Goal: Download file/media

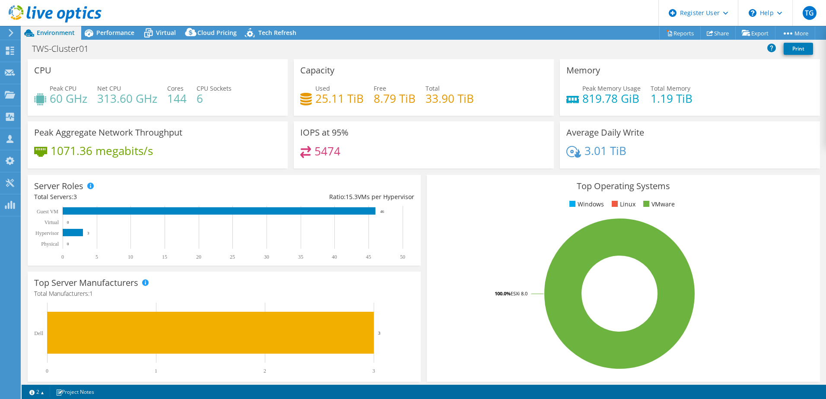
click at [417, 182] on div "Server Roles Physical Servers represent bare metal servers that were targets of…" at bounding box center [224, 220] width 393 height 91
click at [677, 33] on link "Reports" at bounding box center [679, 32] width 41 height 13
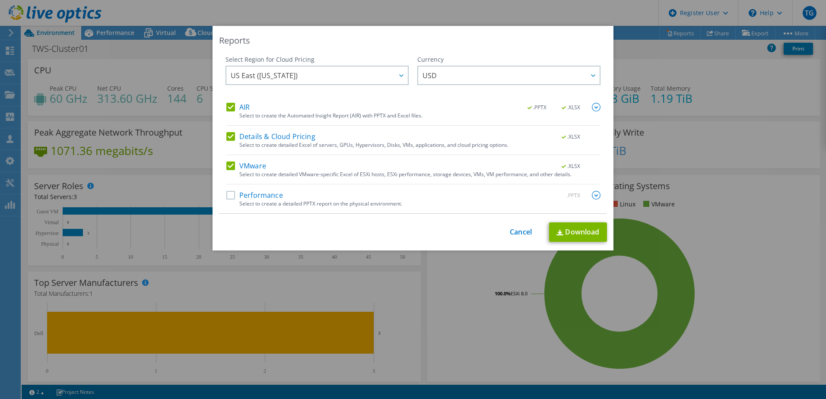
click at [254, 130] on div "AIR .PPTX .XLSX Select to create the Automated Insight Report (AIR) with PPTX a…" at bounding box center [413, 158] width 374 height 111
click at [235, 131] on div "AIR .PPTX .XLSX Select to create the Automated Insight Report (AIR) with PPTX a…" at bounding box center [413, 158] width 374 height 111
click at [228, 111] on label "AIR" at bounding box center [237, 107] width 23 height 9
click at [0, 0] on input "AIR" at bounding box center [0, 0] width 0 height 0
click at [226, 138] on label "Details & Cloud Pricing" at bounding box center [270, 136] width 89 height 9
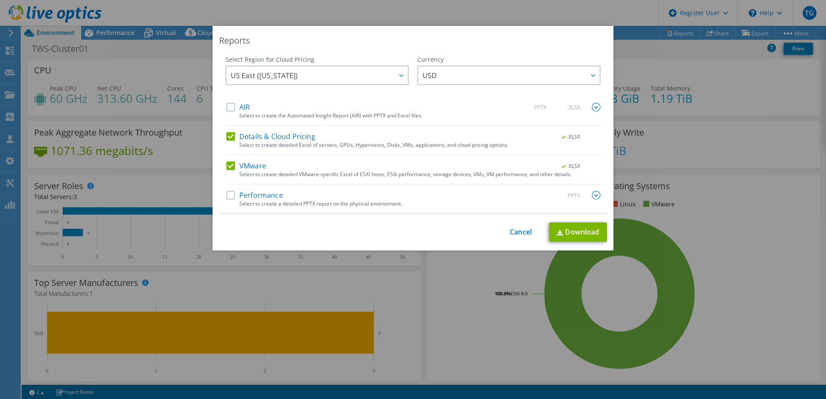
click at [0, 0] on input "Details & Cloud Pricing" at bounding box center [0, 0] width 0 height 0
click at [564, 231] on link "Download" at bounding box center [578, 231] width 58 height 19
click at [428, 304] on div "Reports Select Region for Cloud Pricing Asia Pacific (Hong Kong) Asia Pacific (…" at bounding box center [413, 199] width 826 height 347
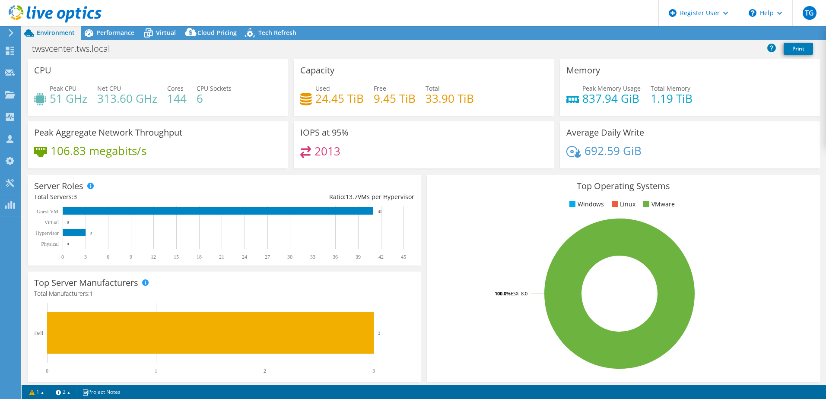
select select "USD"
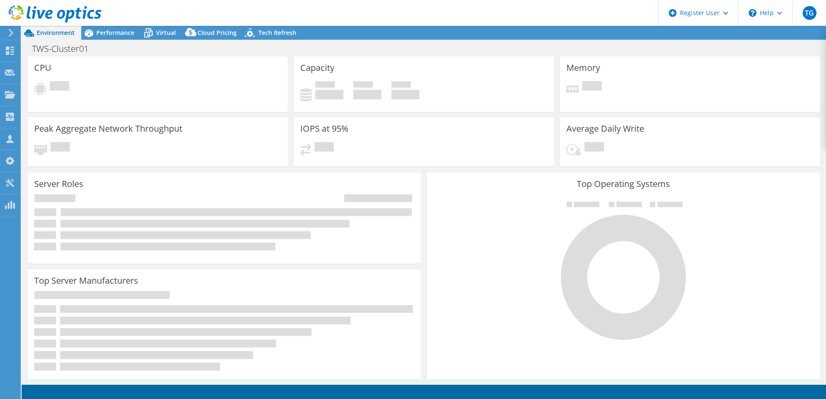
select select "USD"
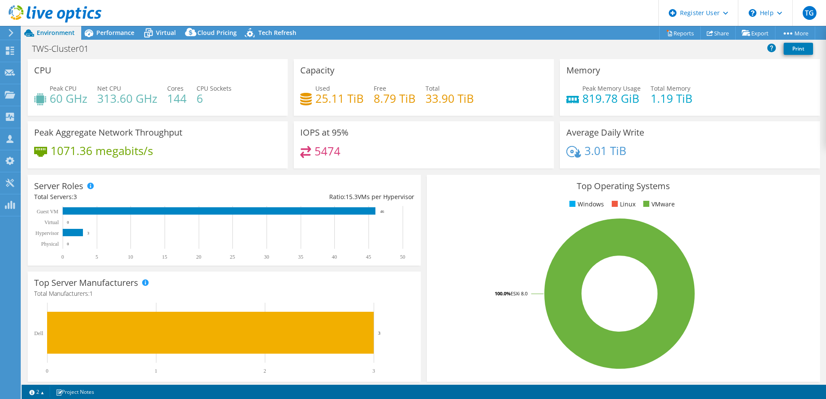
click at [561, 38] on div "Project Actions Project Actions Reports Share Export vSAN ReadyNode Sizer" at bounding box center [424, 33] width 804 height 14
